Goal: Task Accomplishment & Management: Manage account settings

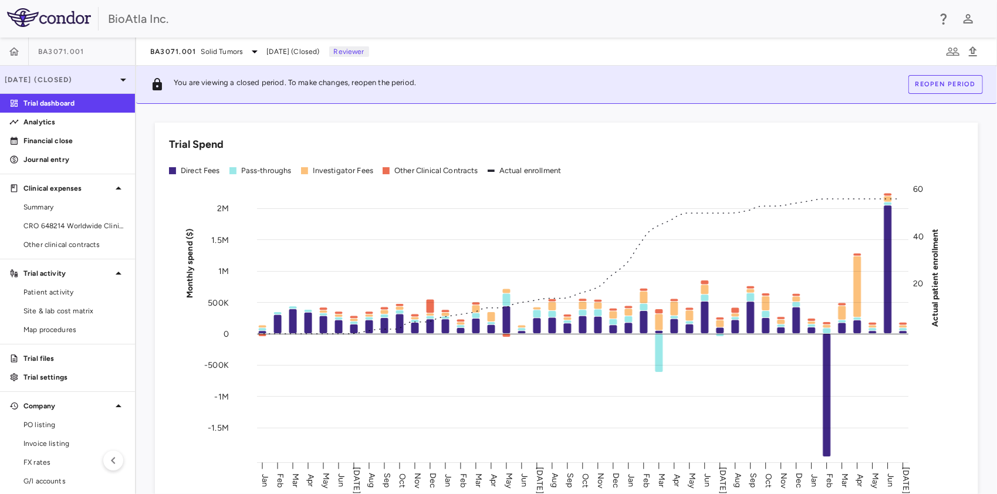
click at [39, 76] on p "[DATE] (Closed)" at bounding box center [60, 80] width 111 height 11
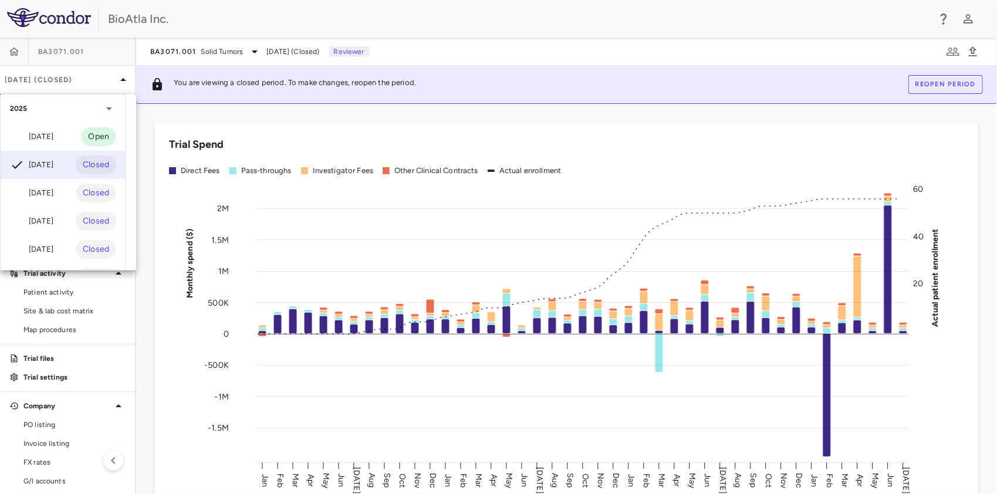
click at [61, 53] on div at bounding box center [498, 247] width 997 height 494
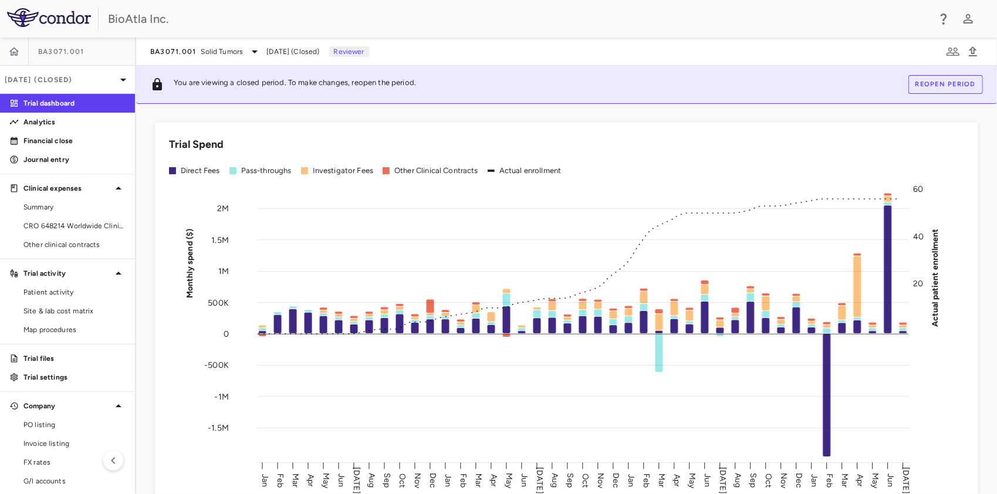
drag, startPoint x: 17, startPoint y: 50, endPoint x: 24, endPoint y: 52, distance: 7.3
click at [8, 47] on icon "button" at bounding box center [14, 52] width 12 height 12
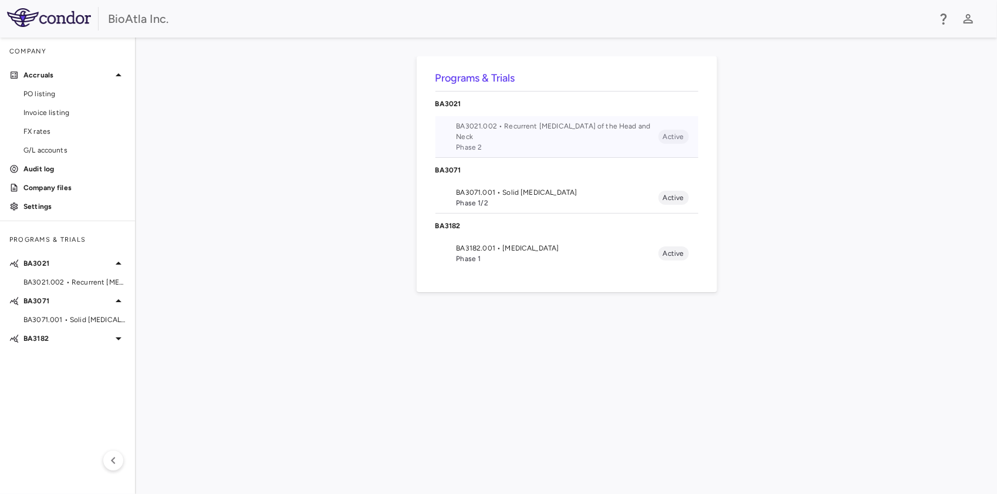
click at [492, 129] on span "BA3021.002 • Recurrent [MEDICAL_DATA] of the Head and Neck" at bounding box center [558, 131] width 202 height 21
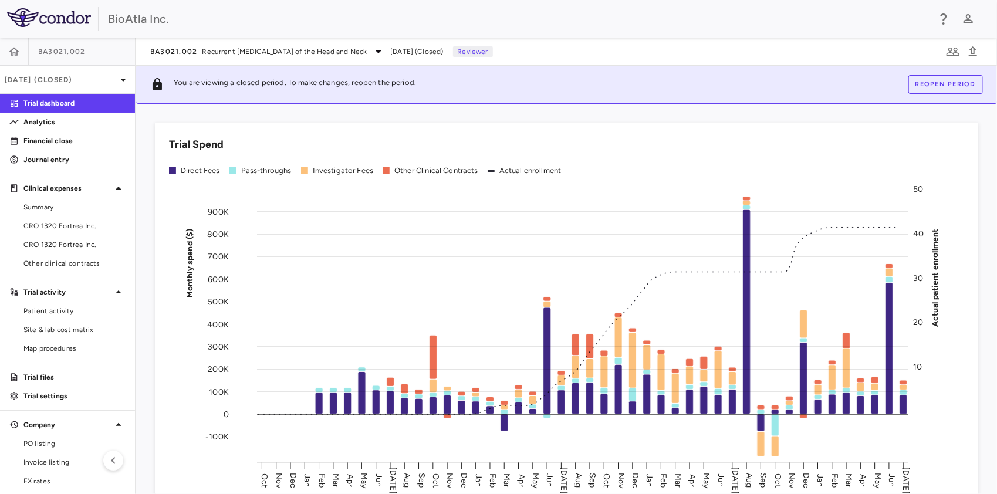
click at [441, 60] on div "BA3021.002 Recurrent [MEDICAL_DATA] of the Head and Neck [DATE] (Closed) Review…" at bounding box center [566, 52] width 861 height 28
click at [68, 82] on p "[DATE] (Closed)" at bounding box center [60, 80] width 111 height 11
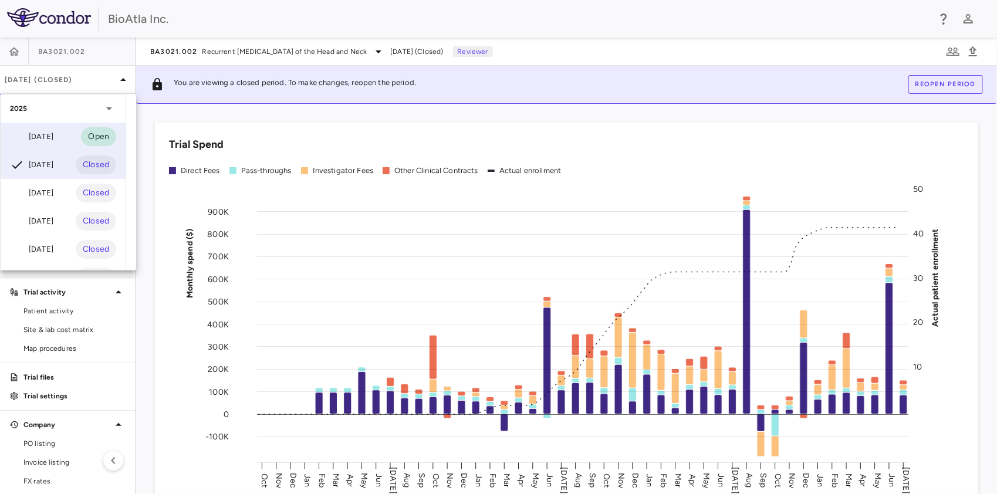
click at [46, 135] on div "[DATE]" at bounding box center [31, 137] width 43 height 14
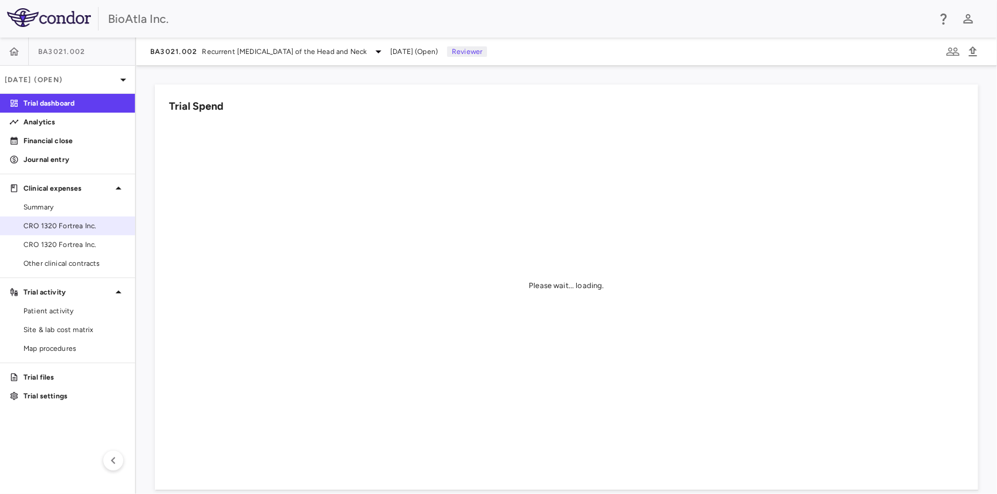
click at [47, 228] on span "CRO 1320 Fortrea Inc." at bounding box center [74, 226] width 102 height 11
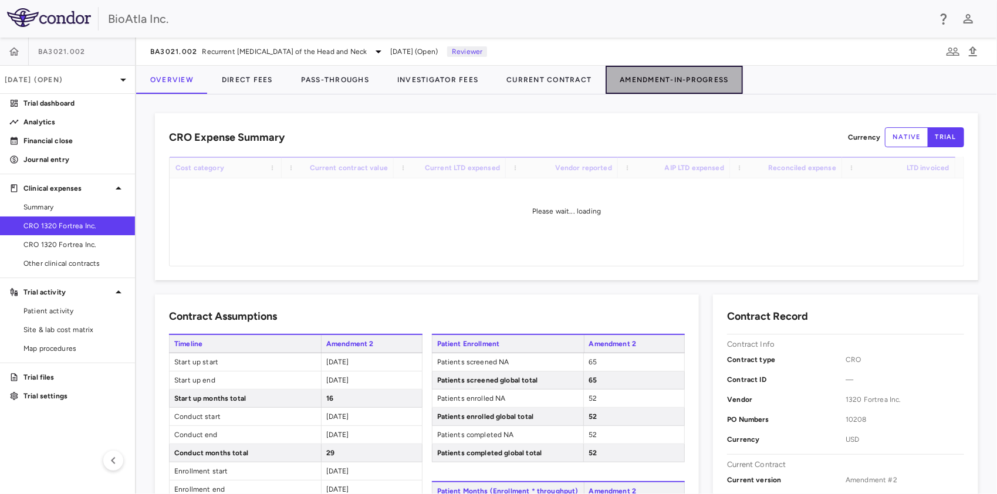
click at [659, 83] on button "Amendment-In-Progress" at bounding box center [674, 80] width 137 height 28
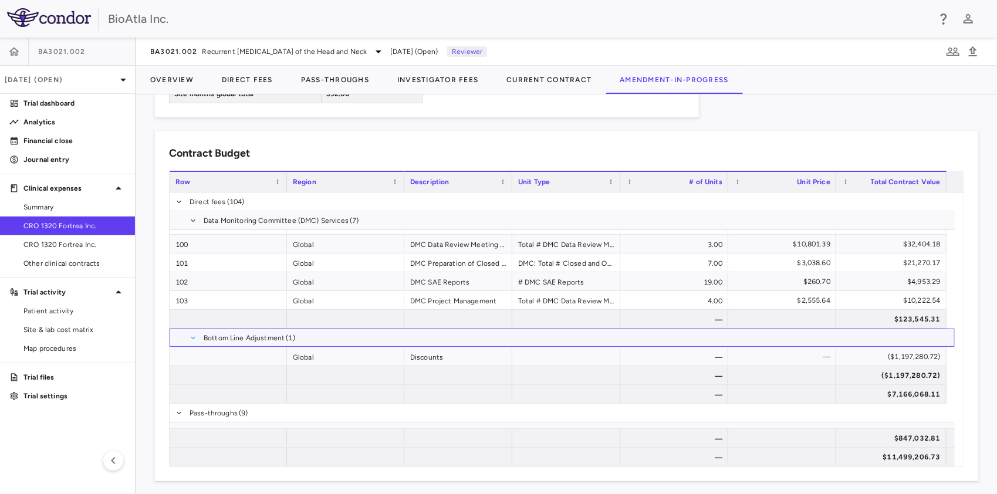
click at [194, 334] on span at bounding box center [193, 337] width 7 height 7
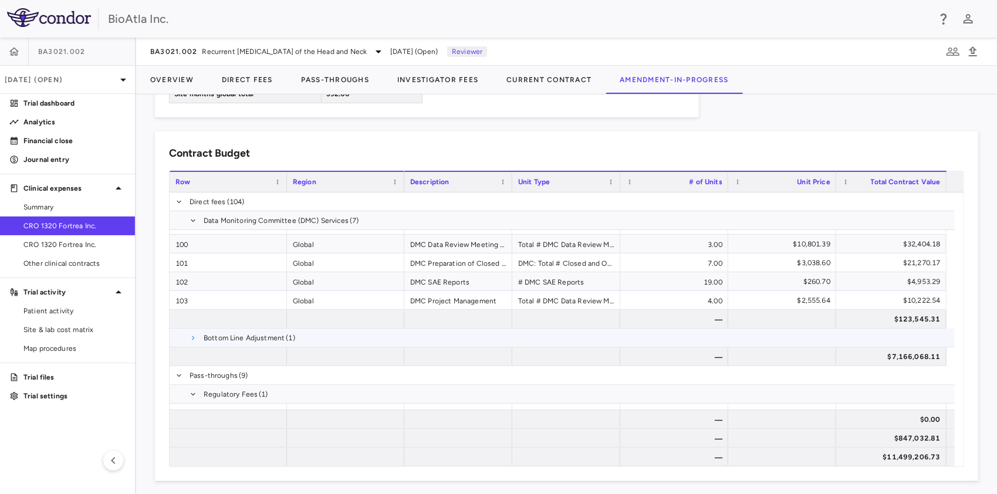
click at [191, 334] on span at bounding box center [193, 337] width 7 height 7
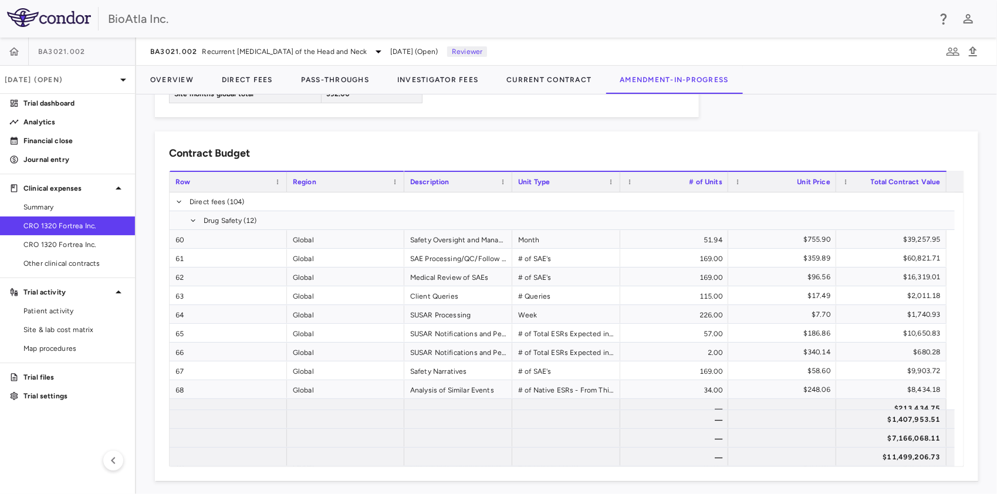
scroll to position [1371, 0]
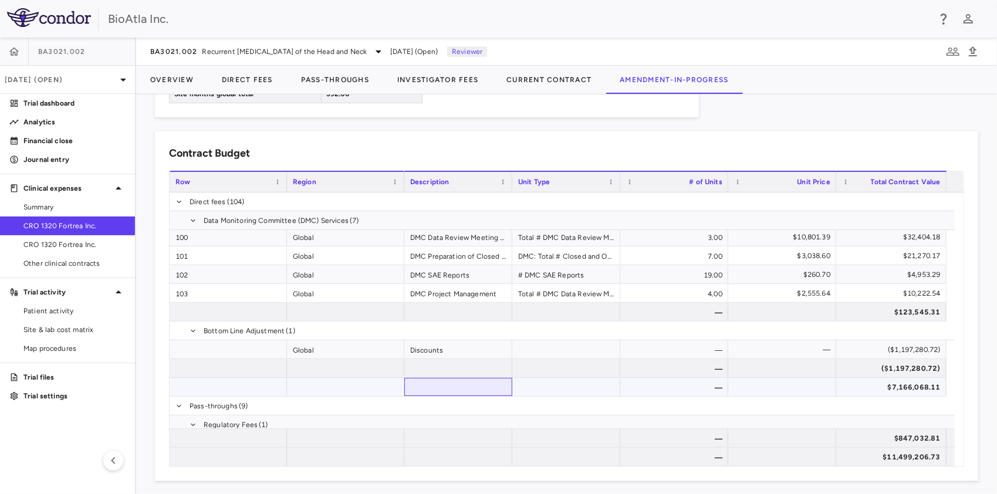
click at [464, 383] on div at bounding box center [458, 387] width 108 height 18
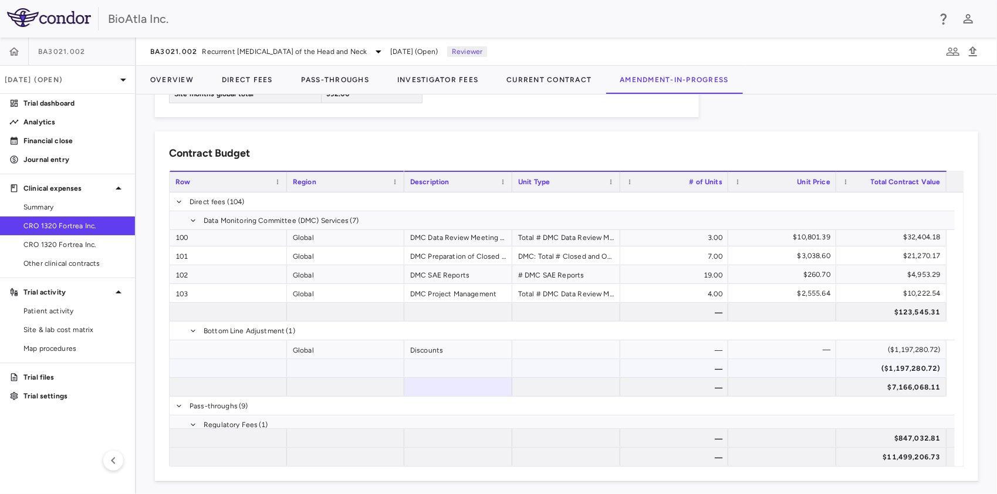
click at [447, 359] on div at bounding box center [458, 368] width 108 height 18
click at [430, 347] on div "Discounts" at bounding box center [458, 349] width 108 height 18
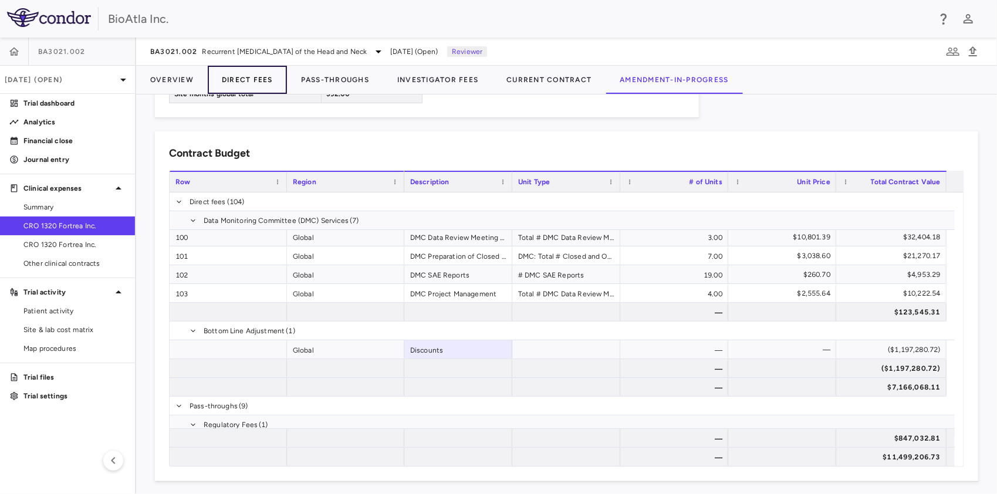
click at [251, 83] on button "Direct Fees" at bounding box center [247, 80] width 79 height 28
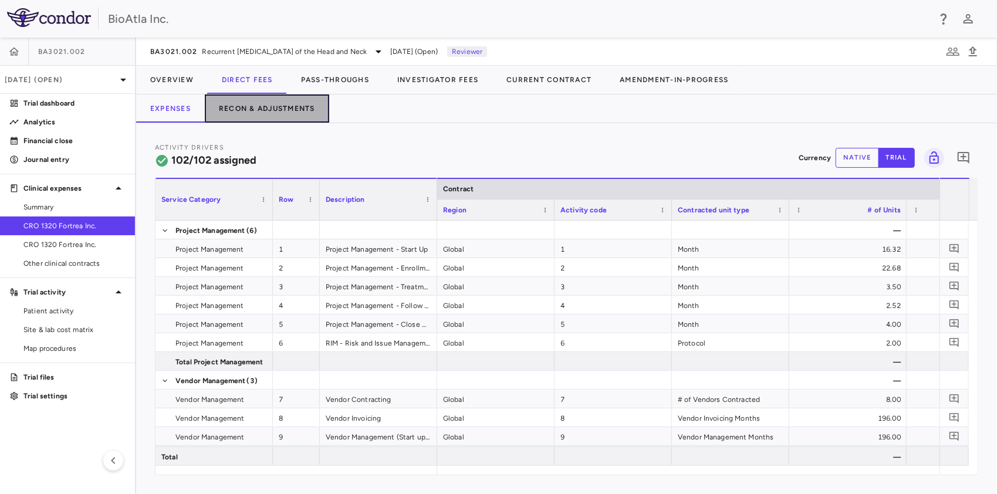
click at [282, 107] on button "Recon & Adjustments" at bounding box center [267, 108] width 124 height 28
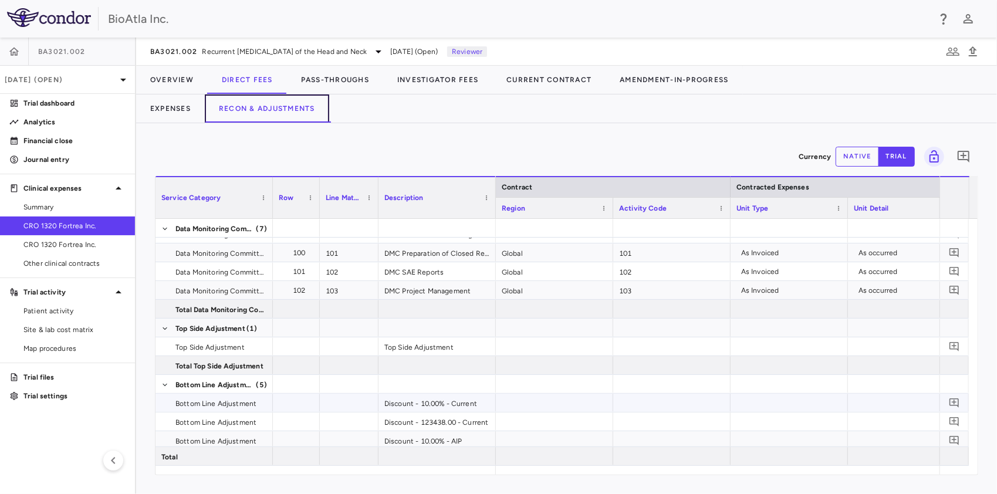
scroll to position [2344, 0]
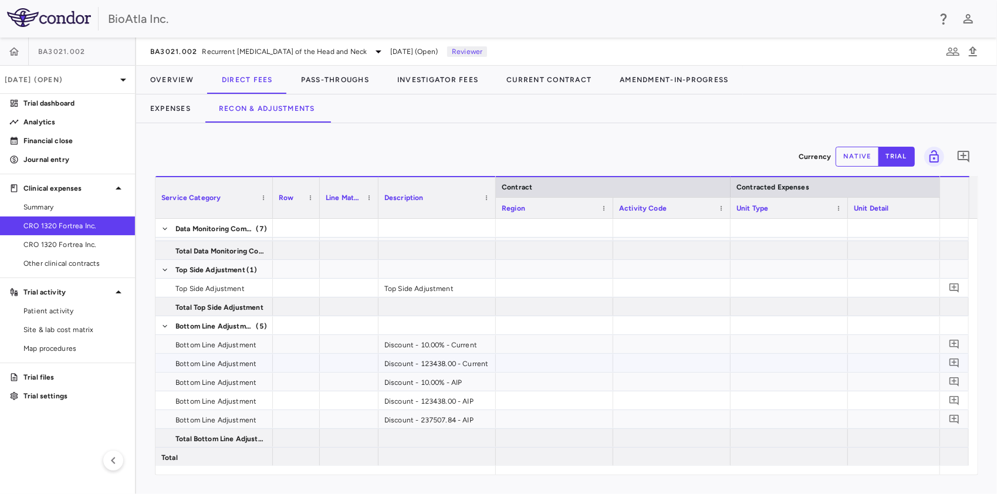
click at [198, 361] on span "Bottom Line Adjustment" at bounding box center [215, 363] width 81 height 19
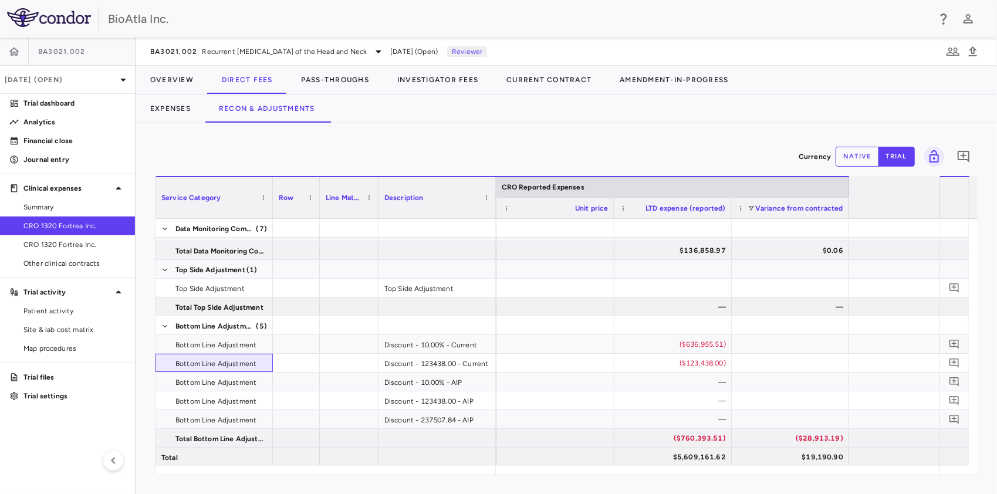
scroll to position [0, 2165]
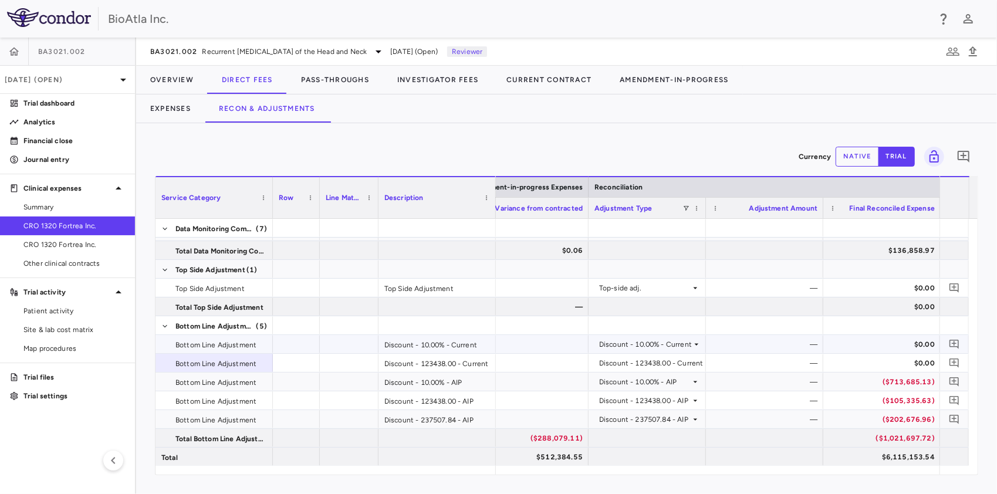
click at [434, 348] on div "Discount - 10.00% - Current" at bounding box center [436, 344] width 117 height 18
click at [697, 345] on icon at bounding box center [696, 344] width 9 height 9
click at [694, 342] on icon at bounding box center [696, 344] width 9 height 9
click at [694, 344] on icon at bounding box center [696, 344] width 9 height 9
click at [175, 77] on button "Overview" at bounding box center [172, 80] width 72 height 28
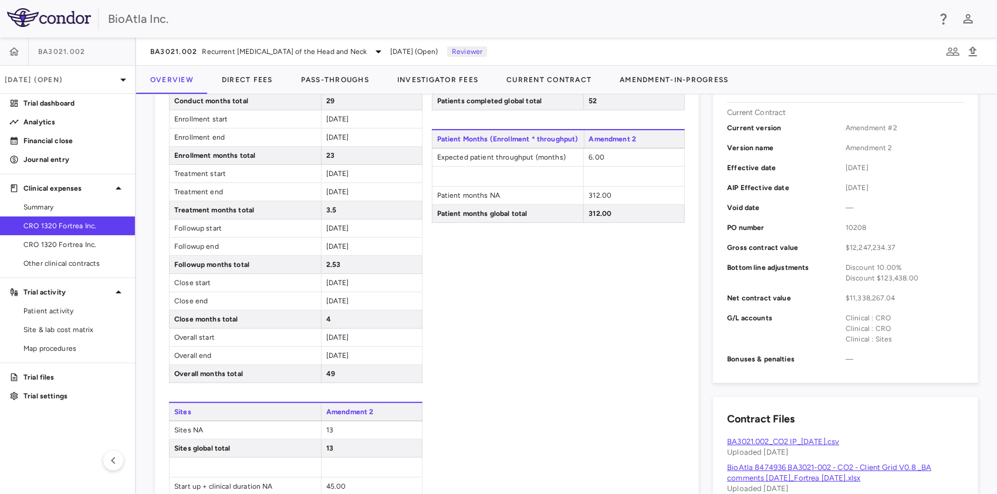
click at [846, 266] on div "Discount 10.00%" at bounding box center [905, 267] width 119 height 11
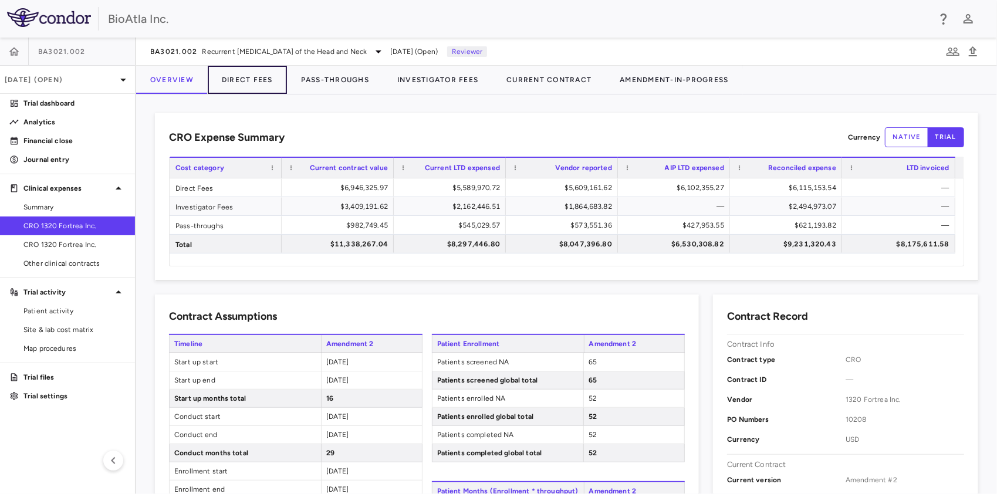
click at [258, 80] on button "Direct Fees" at bounding box center [247, 80] width 79 height 28
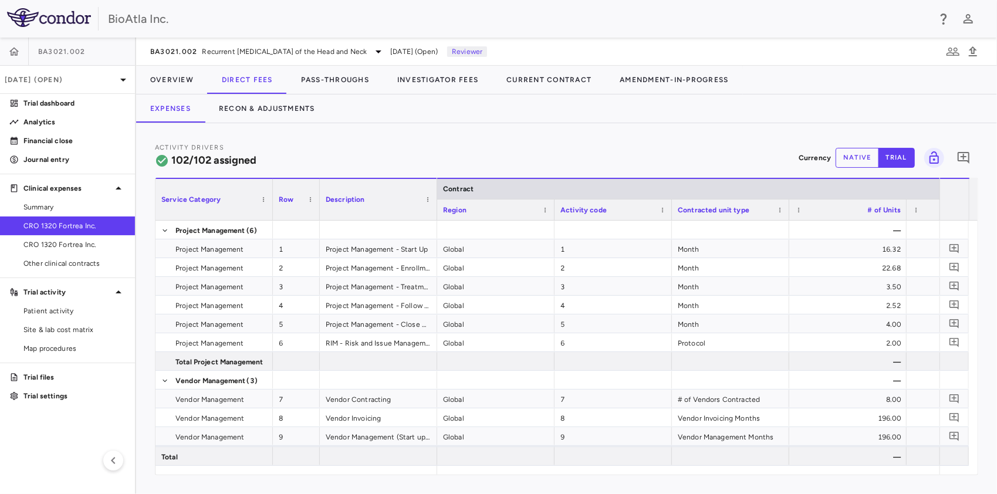
drag, startPoint x: 42, startPoint y: 209, endPoint x: 45, endPoint y: 222, distance: 12.5
click at [42, 209] on span "Summary" at bounding box center [74, 207] width 102 height 11
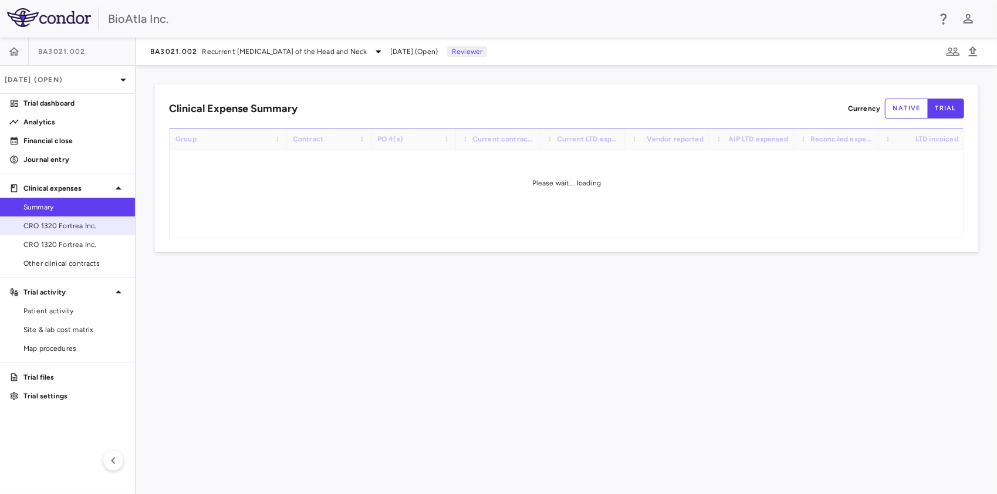
click at [50, 229] on span "CRO 1320 Fortrea Inc." at bounding box center [74, 226] width 102 height 11
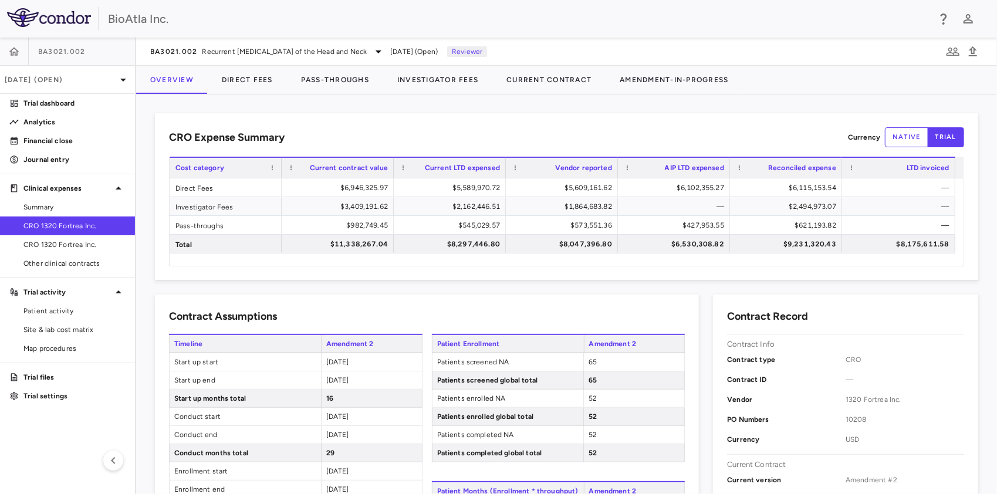
drag, startPoint x: 52, startPoint y: 207, endPoint x: 72, endPoint y: 229, distance: 29.9
click at [52, 207] on span "Summary" at bounding box center [74, 207] width 102 height 11
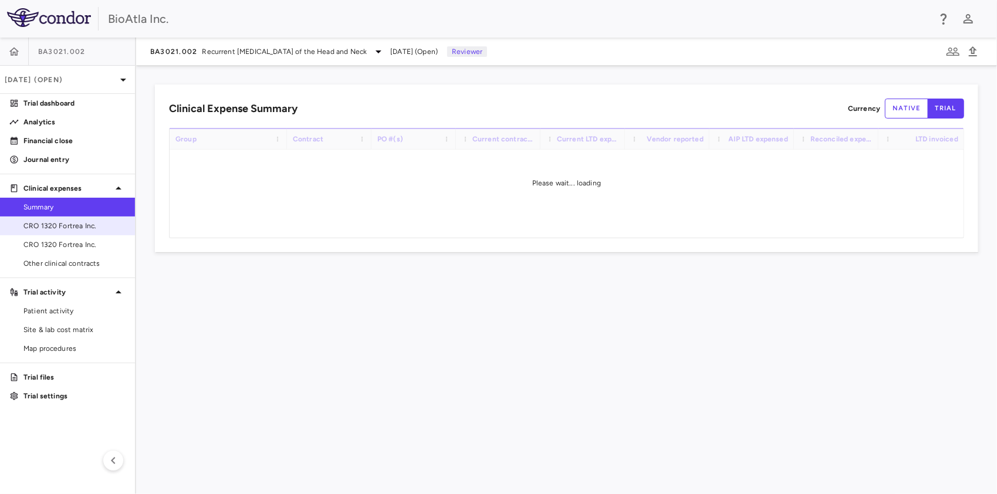
click at [74, 227] on span "CRO 1320 Fortrea Inc." at bounding box center [74, 226] width 102 height 11
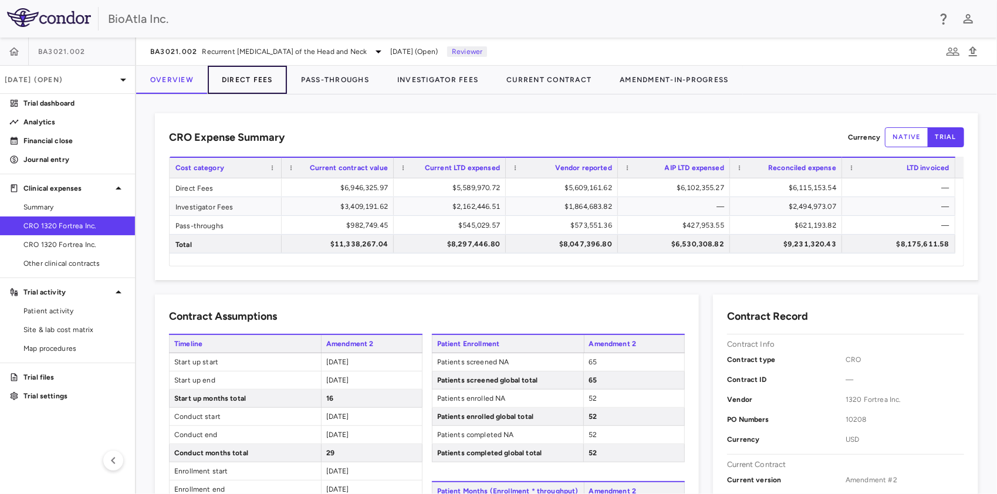
click at [227, 79] on button "Direct Fees" at bounding box center [247, 80] width 79 height 28
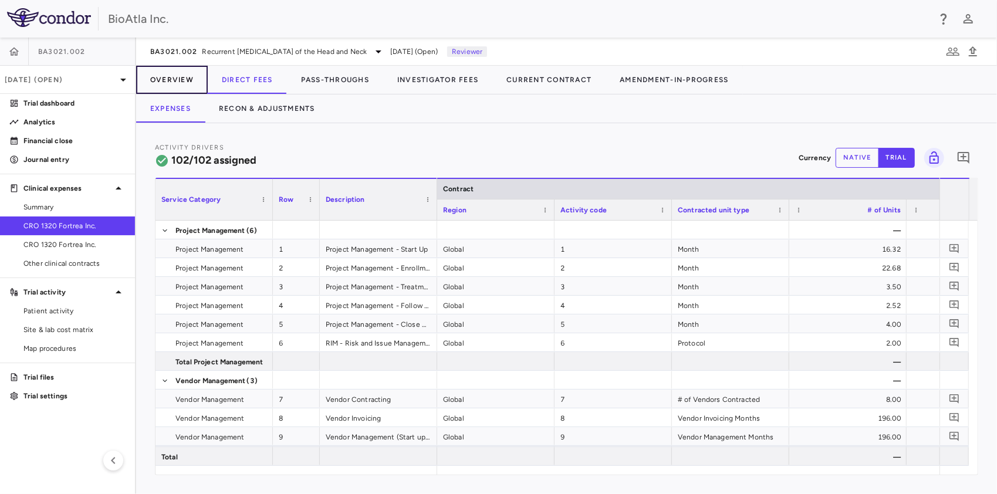
click at [173, 80] on button "Overview" at bounding box center [172, 80] width 72 height 28
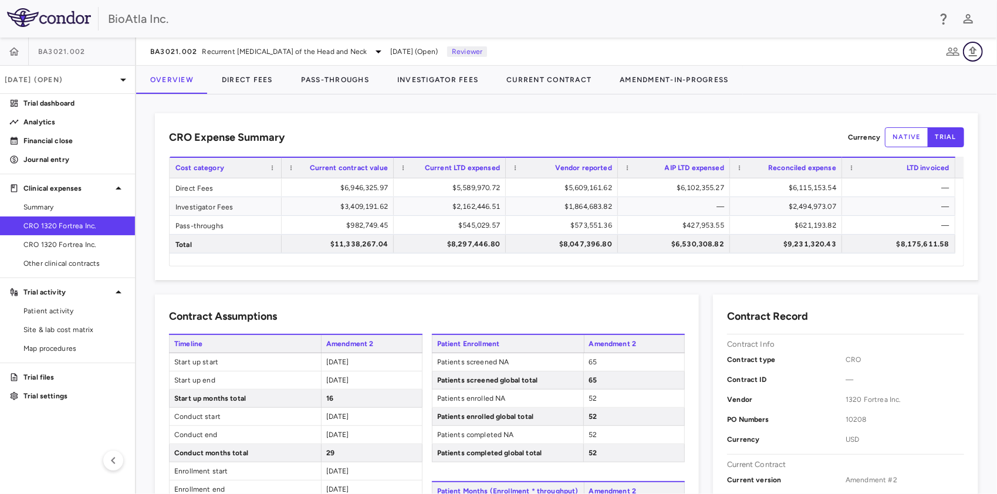
click at [974, 49] on icon "button" at bounding box center [973, 51] width 8 height 10
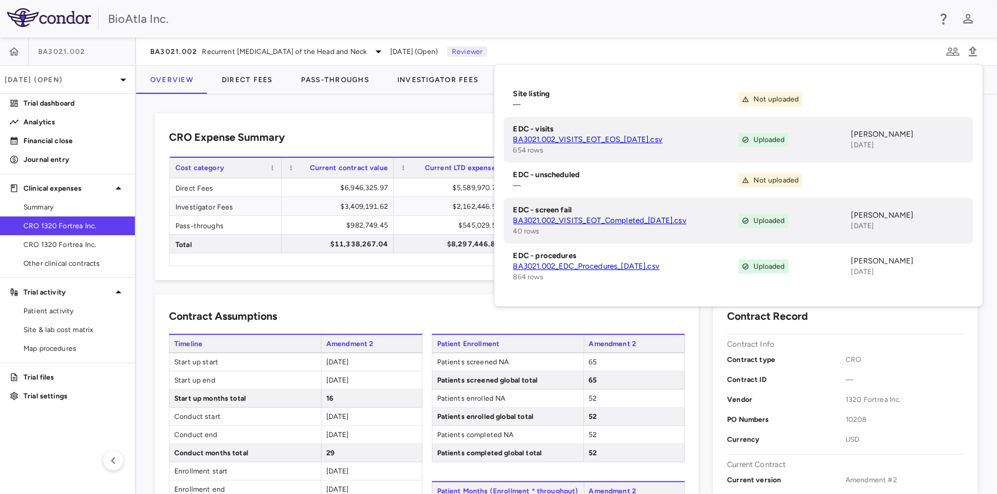
click at [560, 10] on div "BioAtla Inc." at bounding box center [518, 19] width 821 height 18
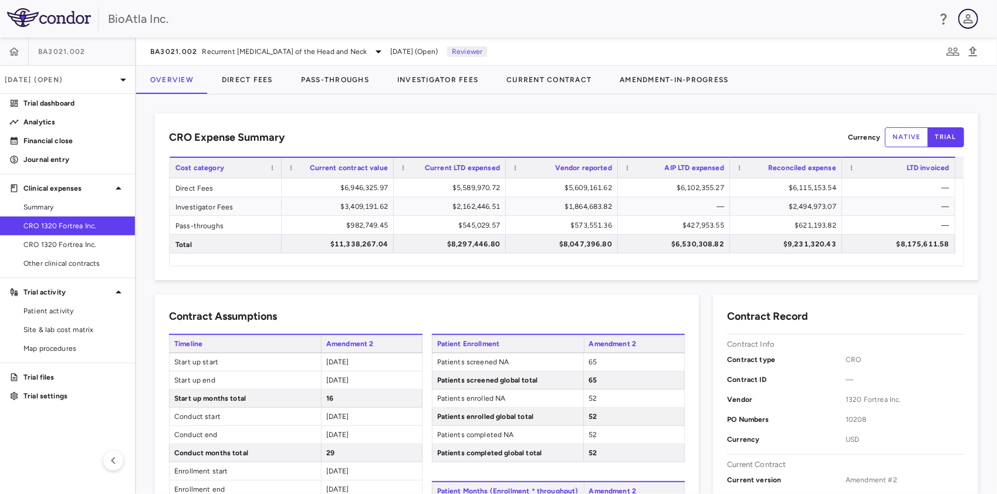
click at [967, 22] on icon "button" at bounding box center [968, 19] width 14 height 14
click at [825, 99] on li "Sign out" at bounding box center [884, 106] width 160 height 14
